Goal: Task Accomplishment & Management: Use online tool/utility

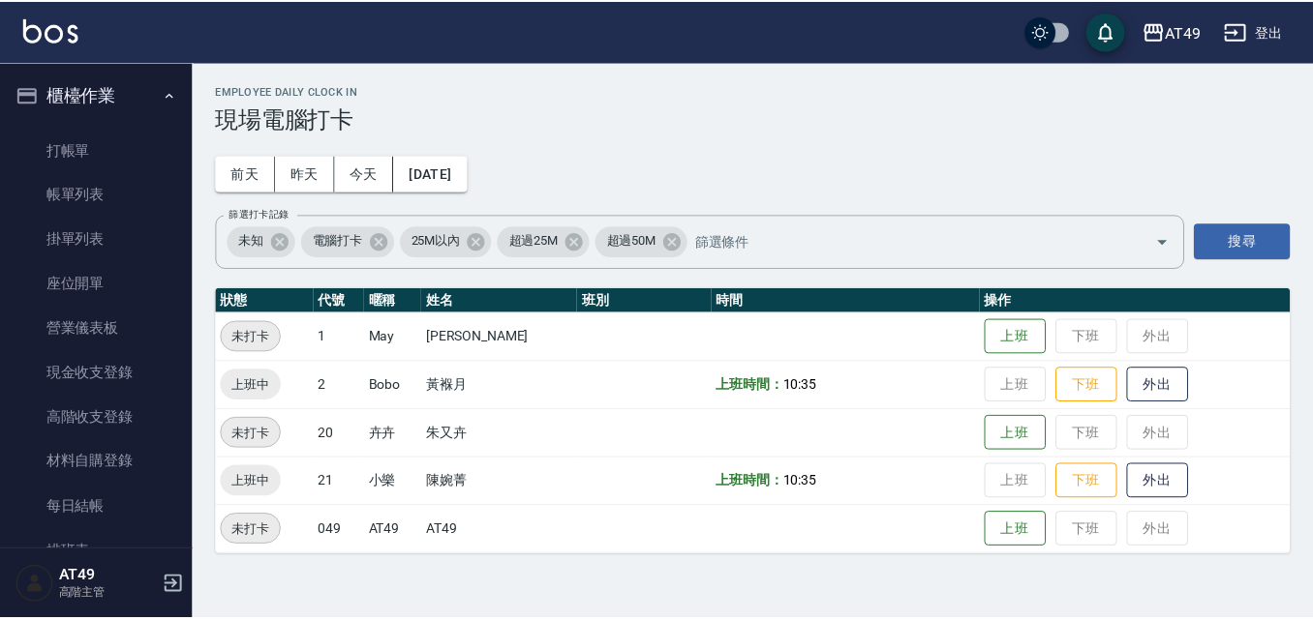
scroll to position [387, 0]
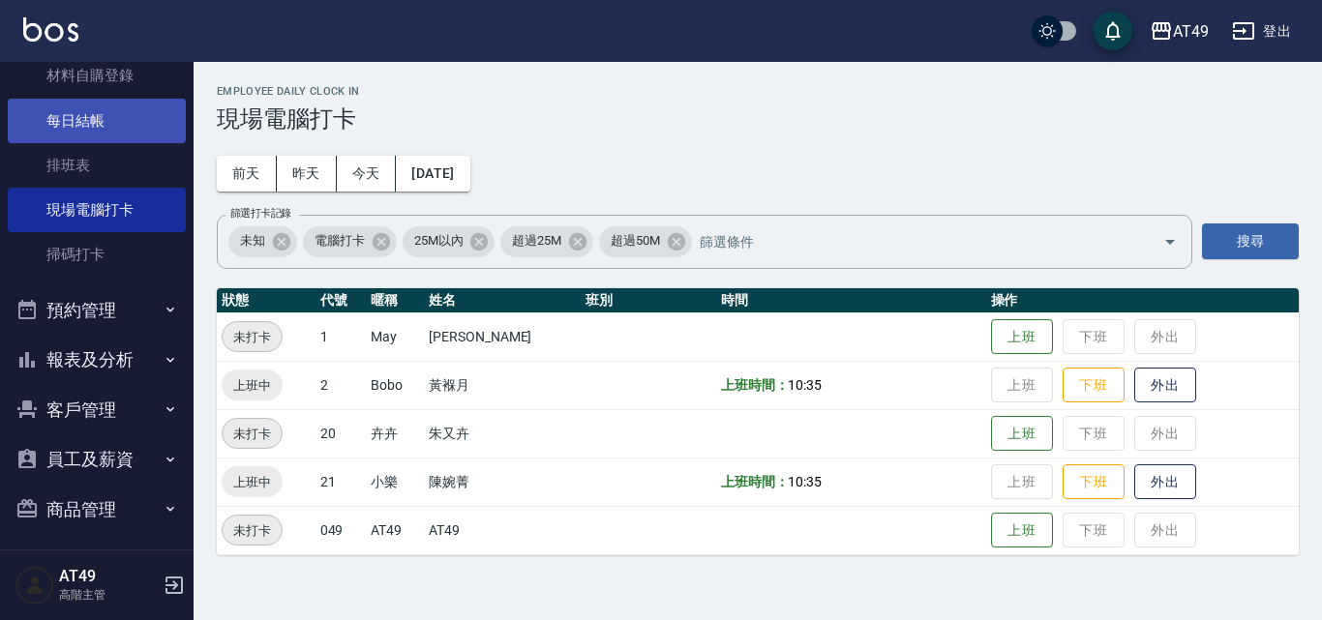
click at [113, 121] on link "每日結帳" at bounding box center [97, 121] width 178 height 45
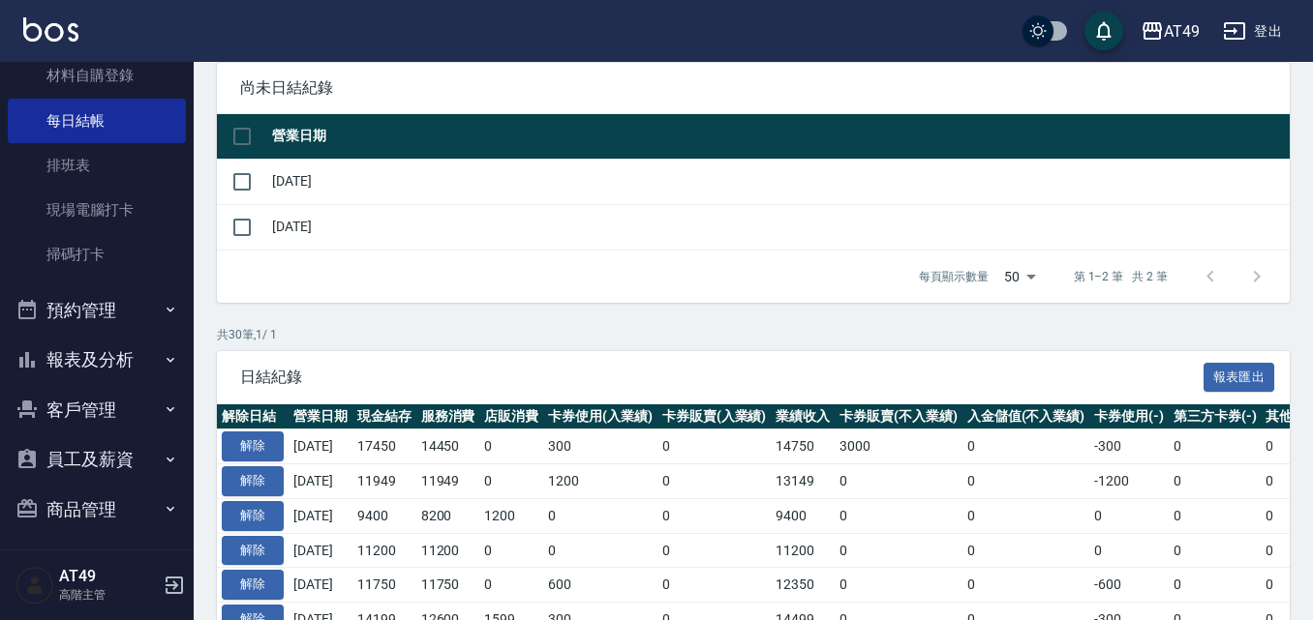
scroll to position [194, 0]
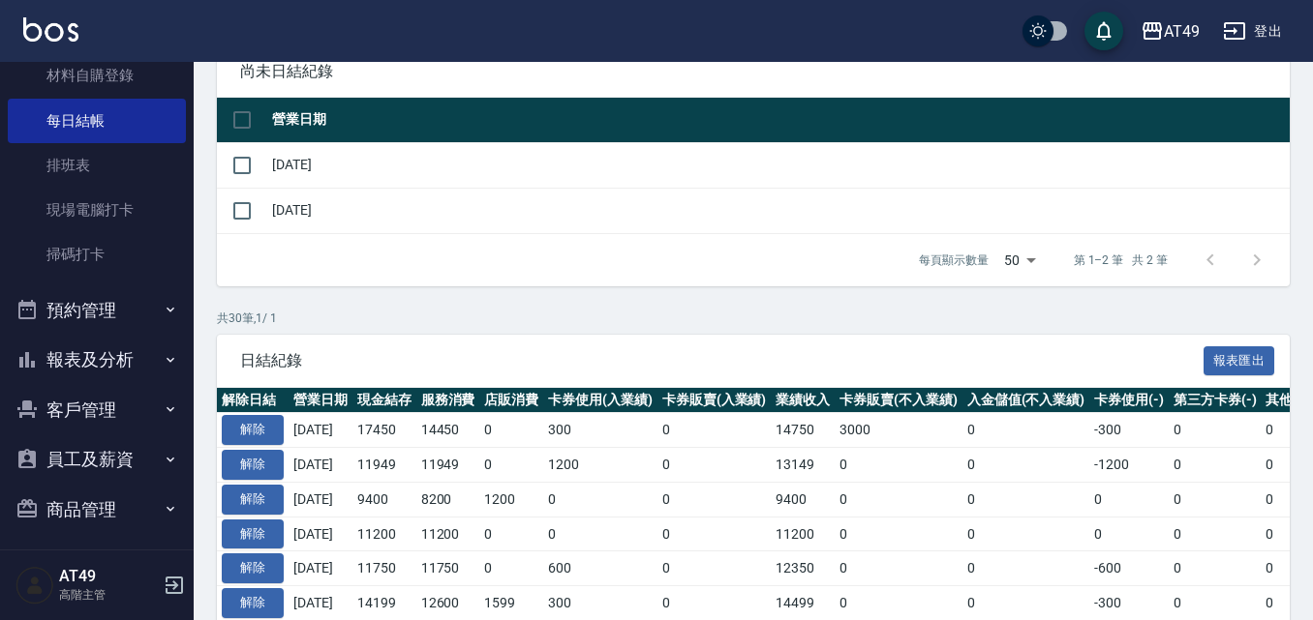
click at [281, 173] on td "[DATE]" at bounding box center [778, 164] width 1022 height 45
click at [246, 163] on input "checkbox" at bounding box center [242, 165] width 41 height 41
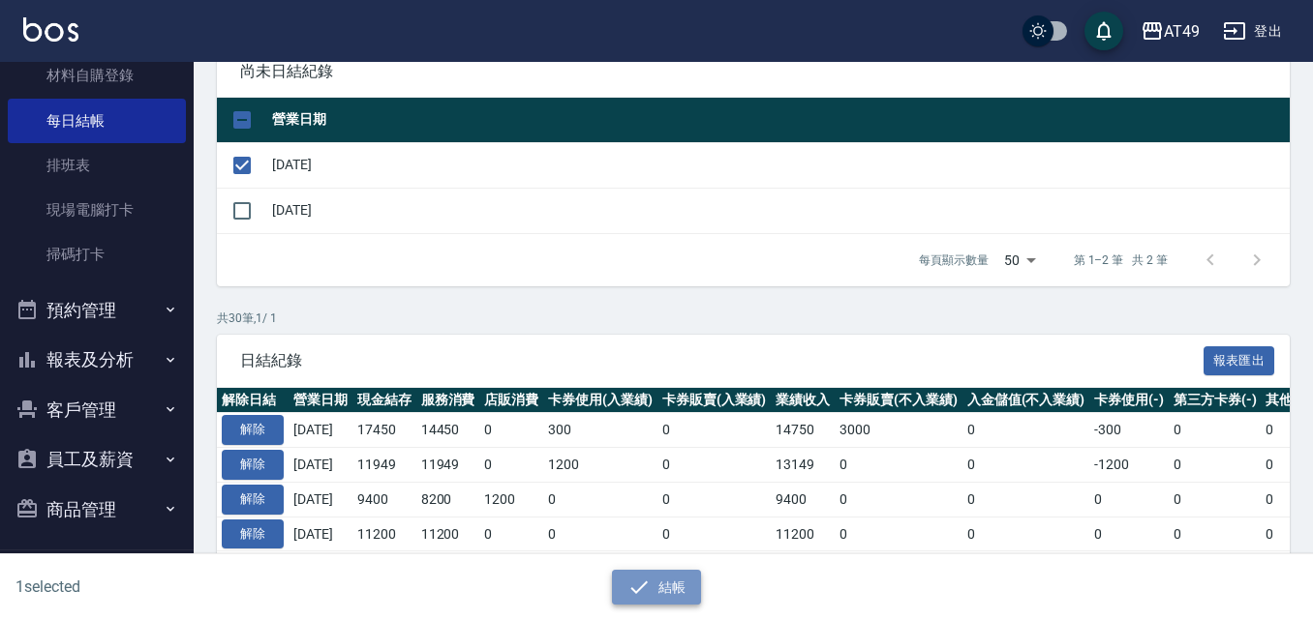
click at [649, 592] on icon "button" at bounding box center [638, 587] width 23 height 23
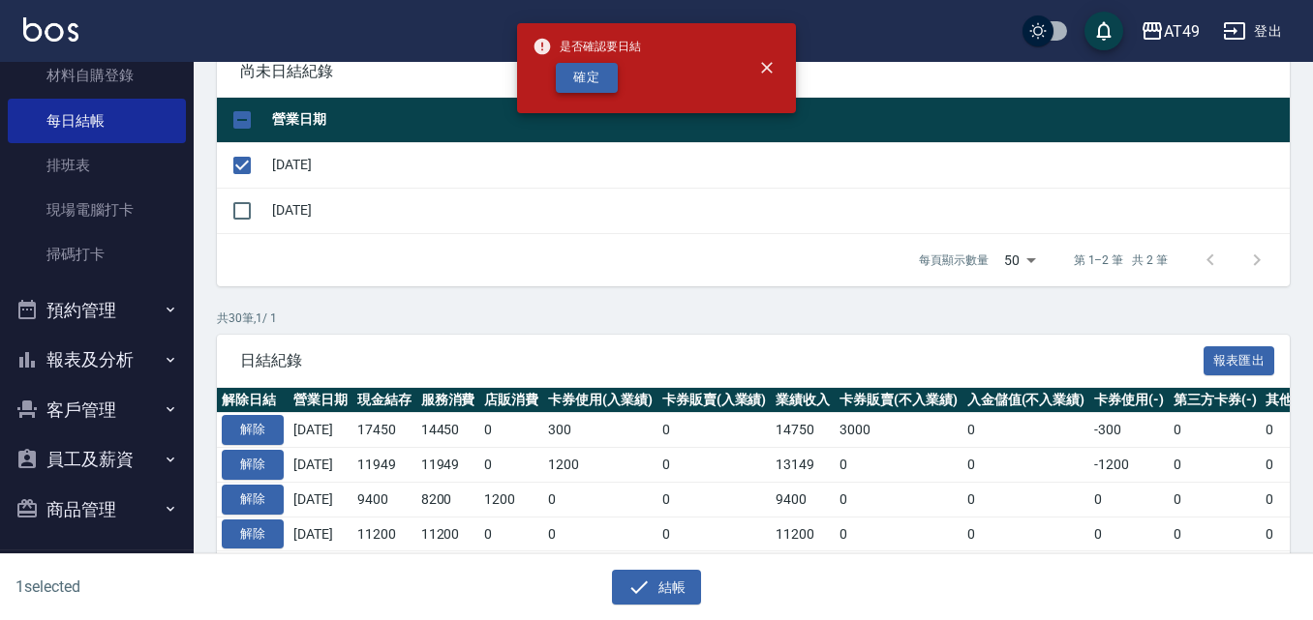
click at [605, 71] on button "確定" at bounding box center [587, 78] width 62 height 30
checkbox input "false"
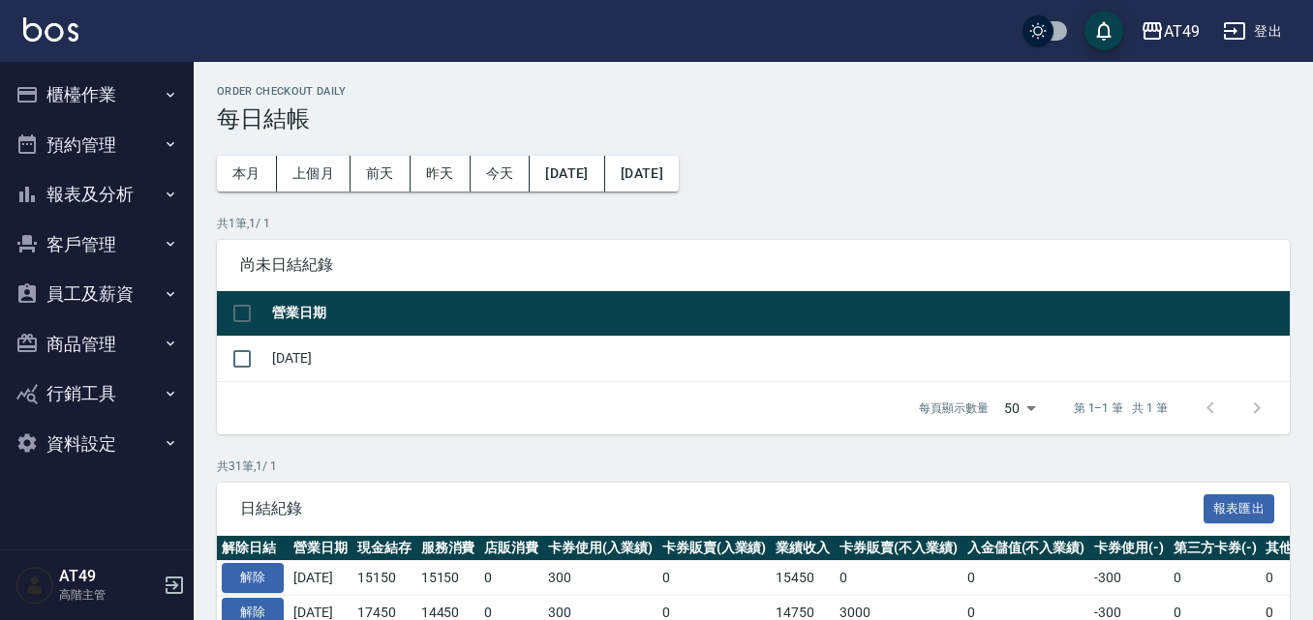
click at [112, 67] on ul "櫃檯作業 打帳單 帳單列表 掛單列表 座位開單 營業儀表板 現金收支登錄 高階收支登錄 材料自購登錄 每日結帳 排班表 現場電腦打卡 掃碼打卡 預約管理 預約…" at bounding box center [97, 269] width 178 height 414
click at [75, 108] on button "櫃檯作業" at bounding box center [97, 95] width 178 height 50
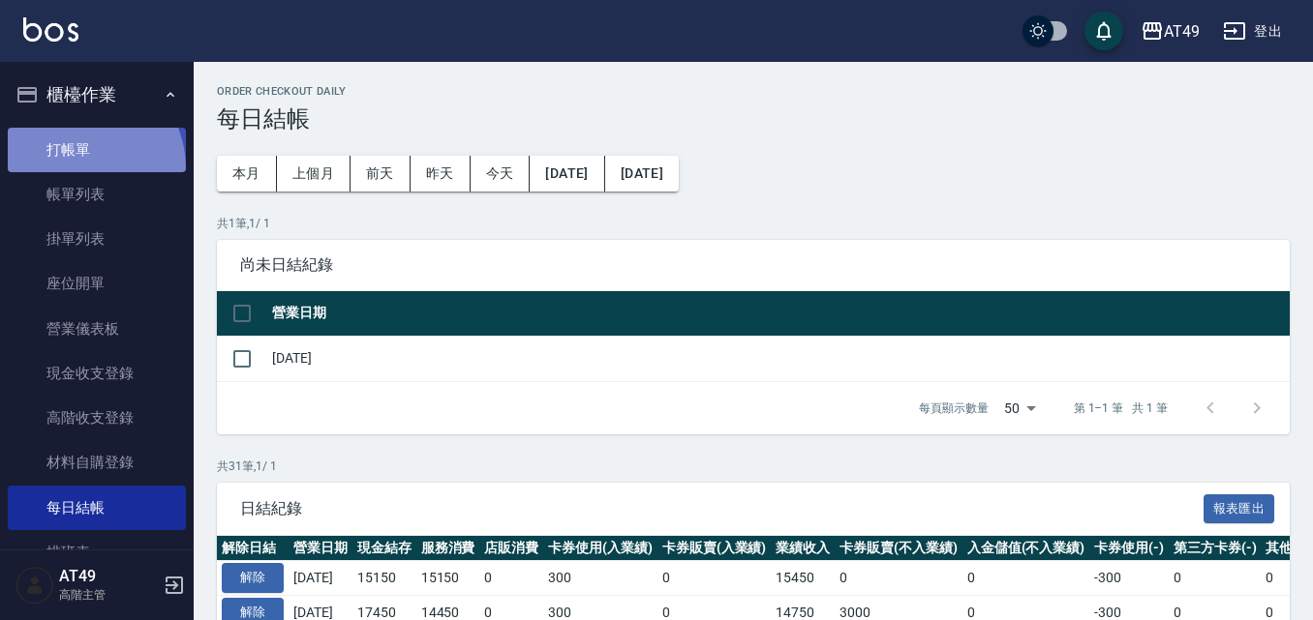
click at [72, 168] on link "打帳單" at bounding box center [97, 150] width 178 height 45
